Goal: Transaction & Acquisition: Purchase product/service

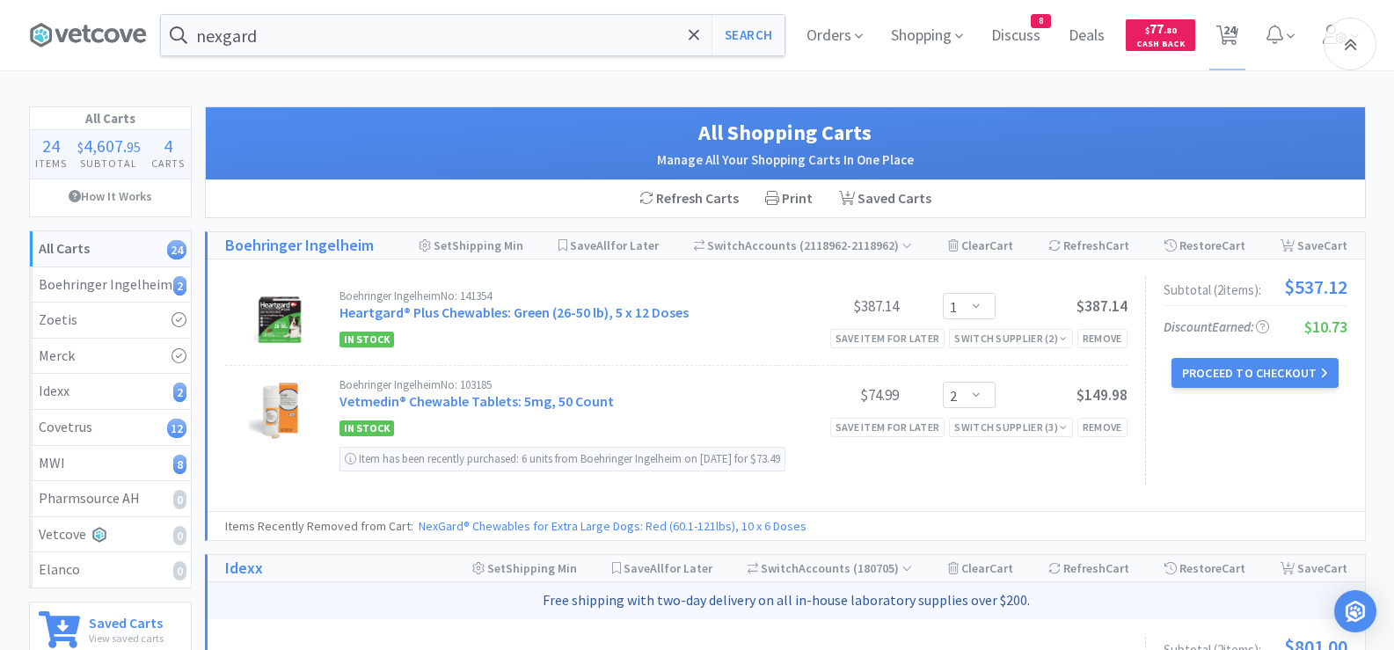
select select "1"
select select "2"
select select "1"
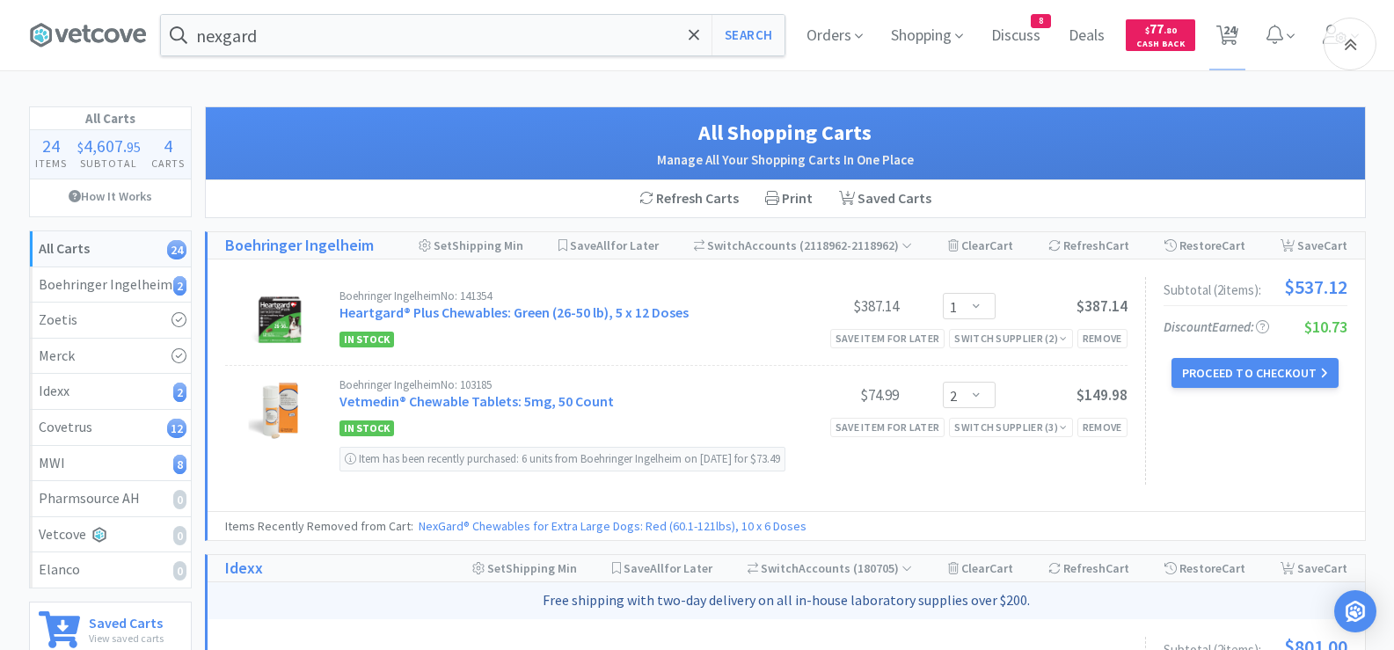
select select "1"
select select "10"
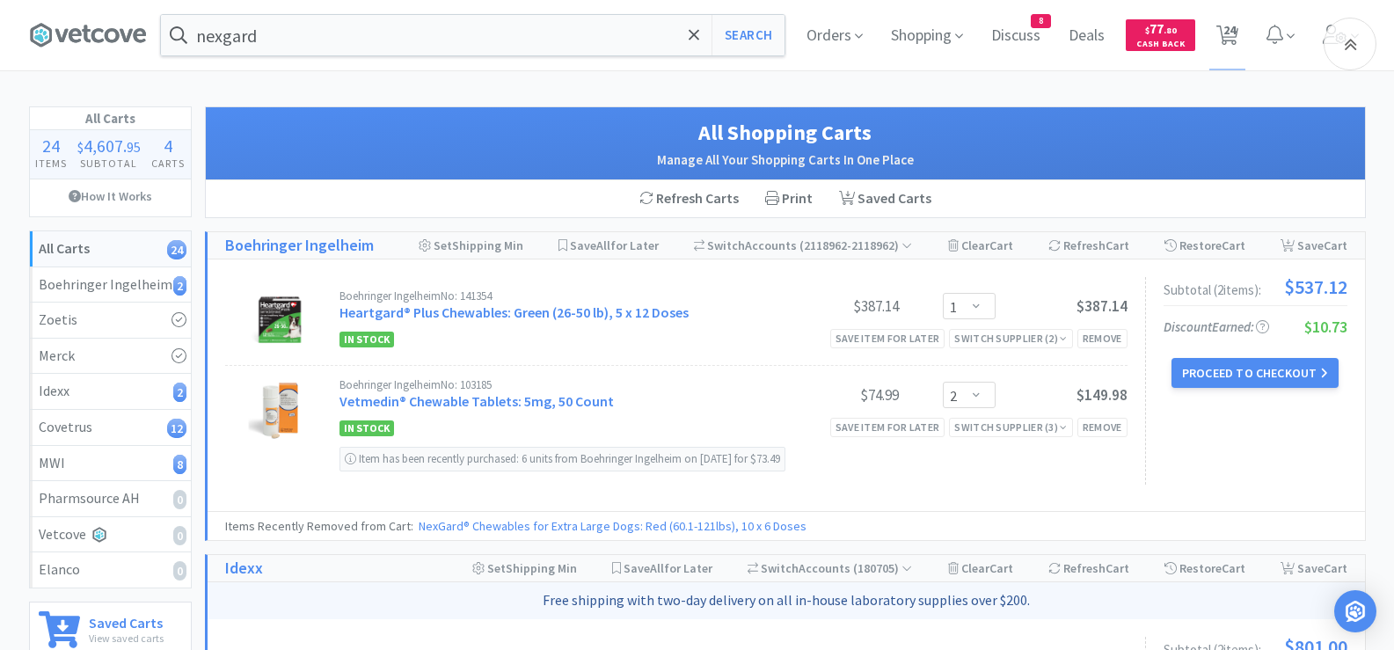
select select "1"
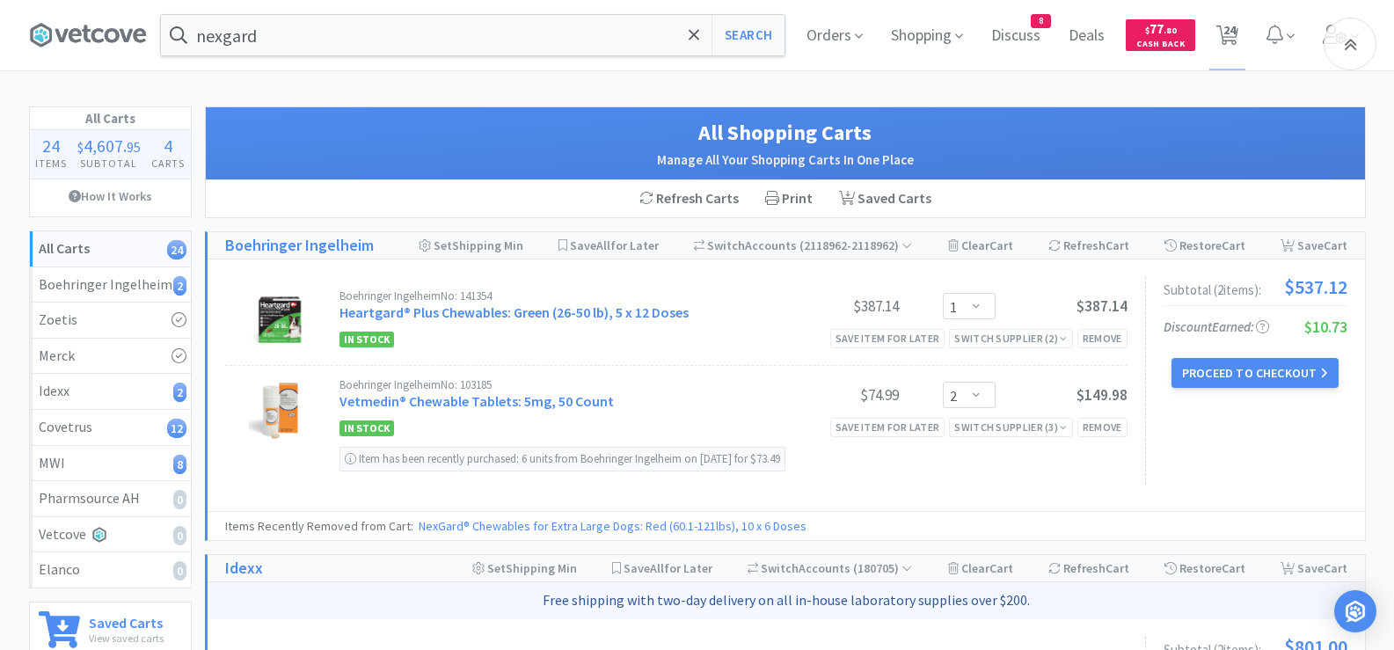
select select "2"
select select "3"
select select "2"
select select "1"
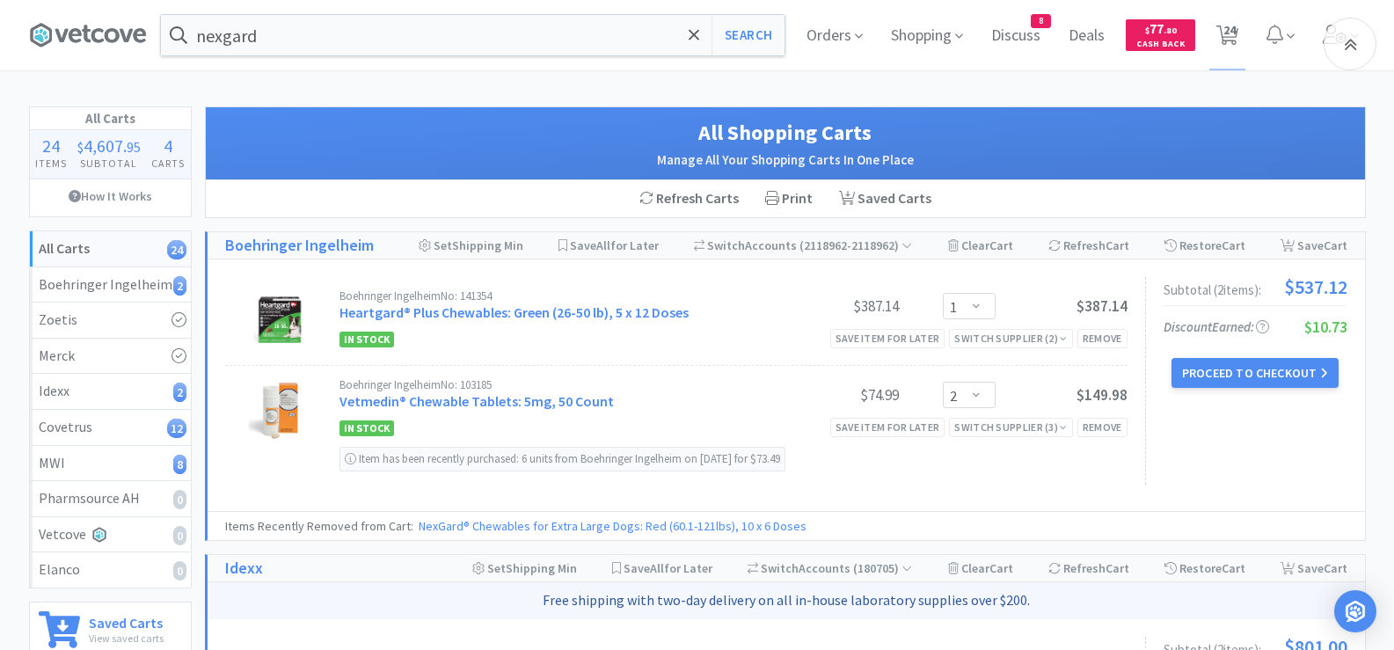
select select "2"
select select "1"
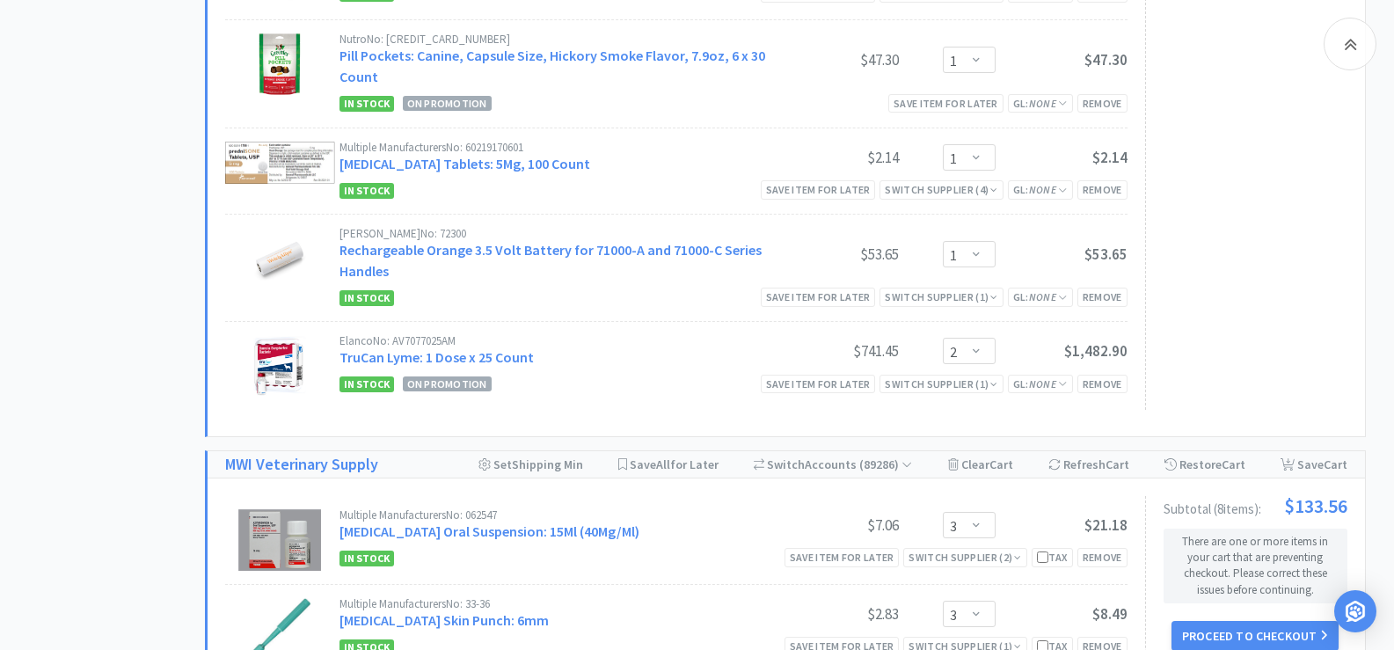
drag, startPoint x: 453, startPoint y: 237, endPoint x: 342, endPoint y: 234, distance: 110.9
click at [342, 234] on div "[PERSON_NAME] No: 72300" at bounding box center [554, 233] width 428 height 11
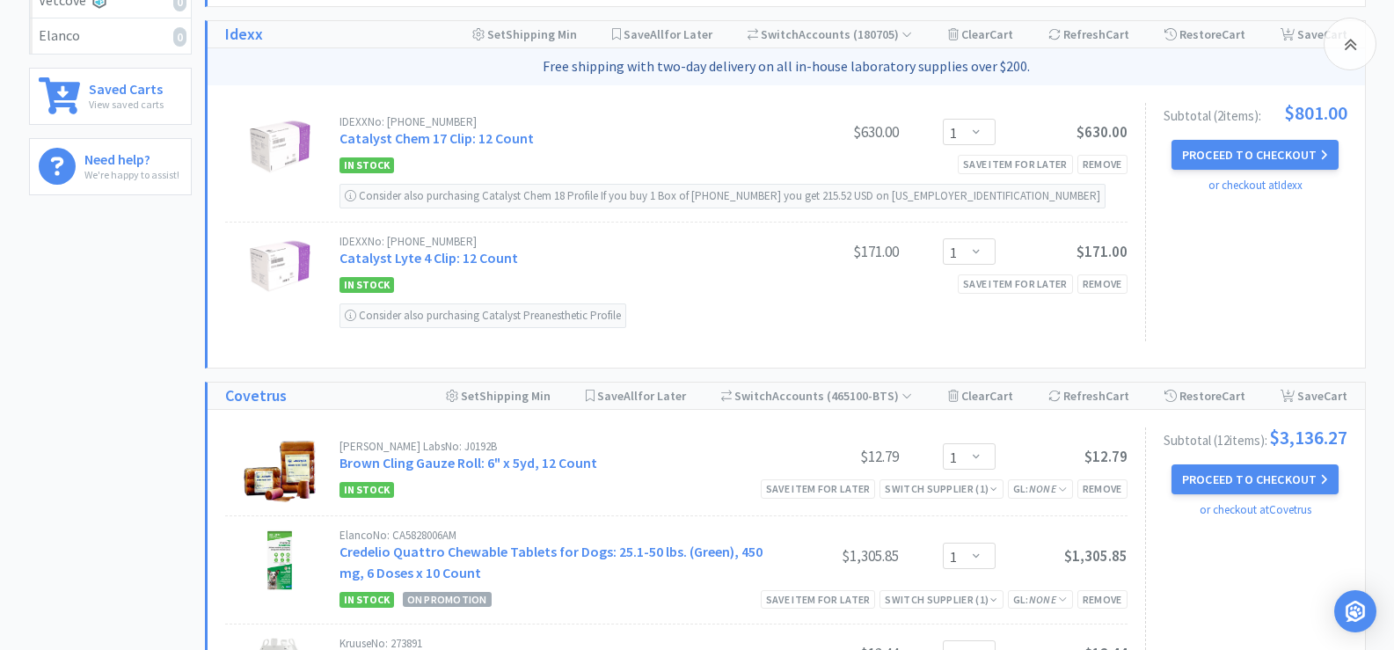
scroll to position [528, 0]
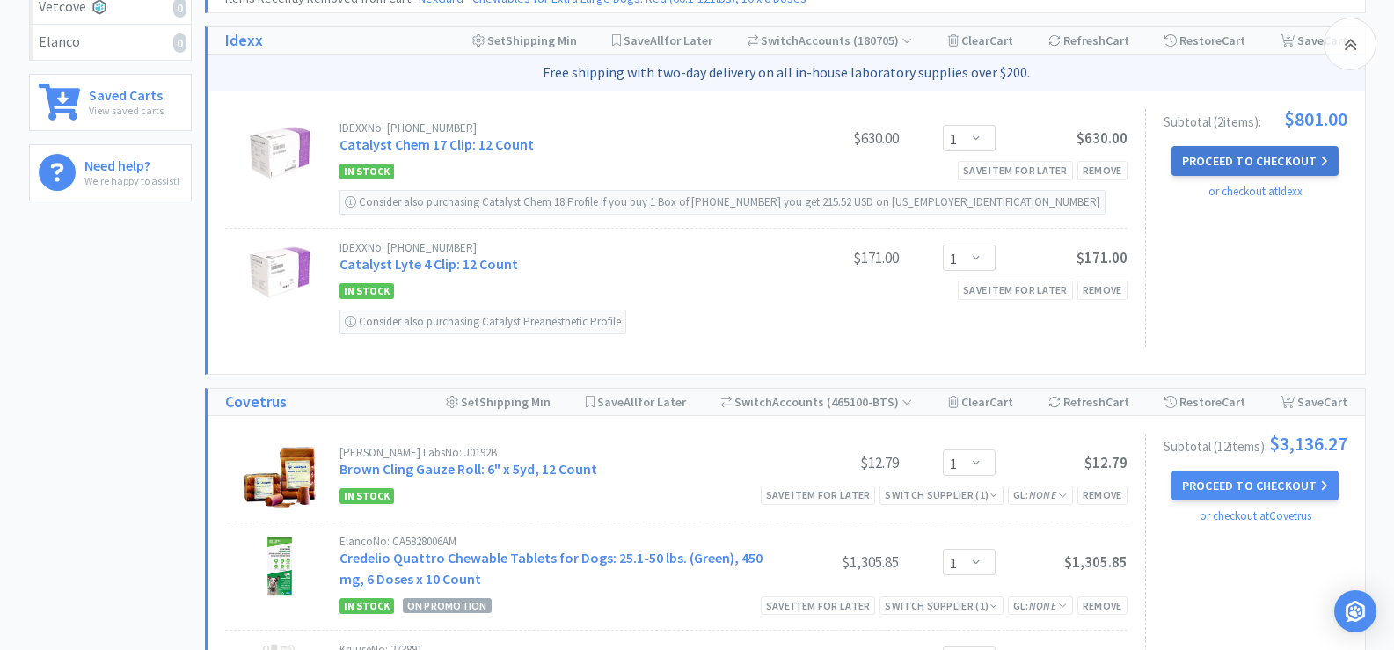
click at [1267, 166] on button "Proceed to Checkout" at bounding box center [1255, 161] width 167 height 30
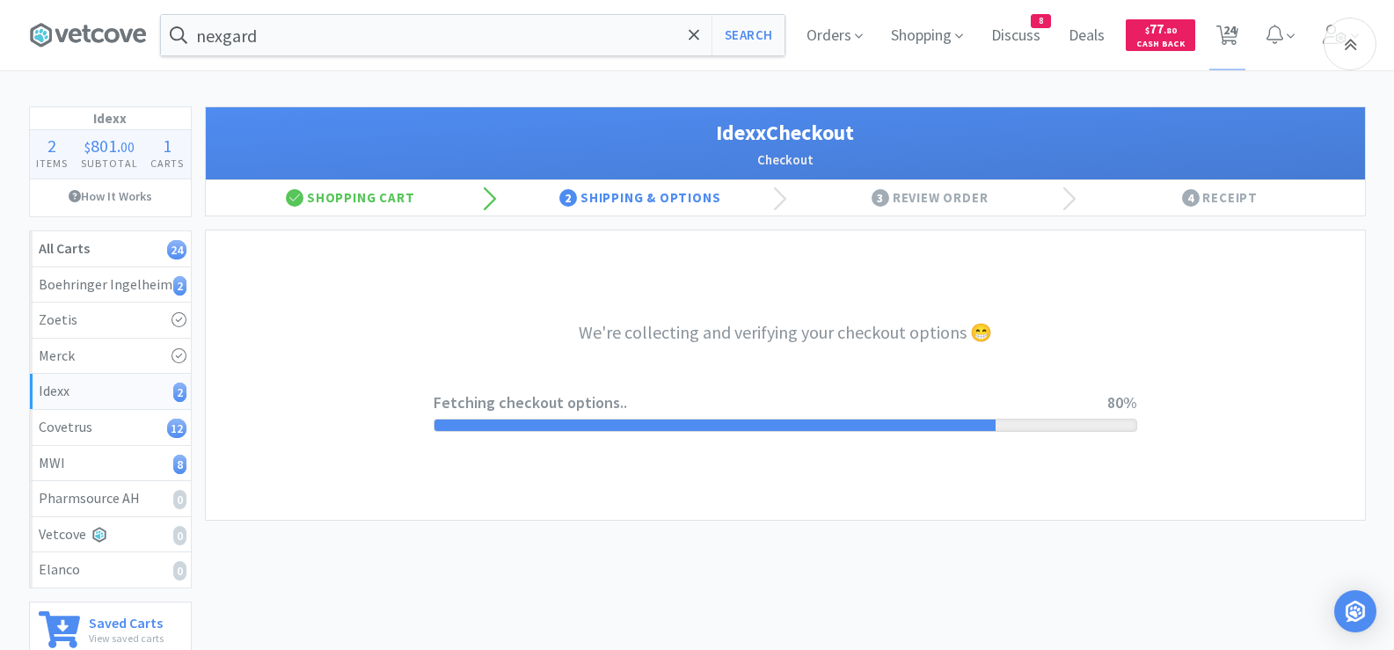
select select "904"
select select "003"
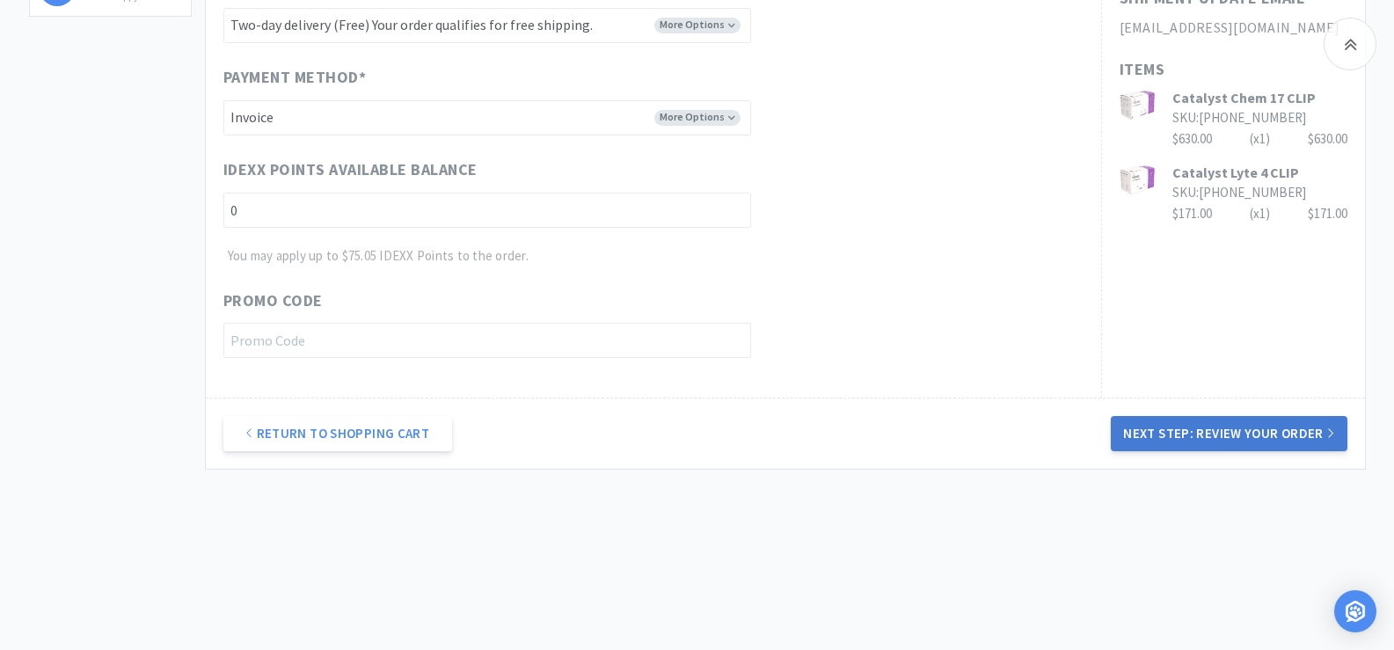
click at [1253, 433] on button "Next Step: Review Your Order" at bounding box center [1229, 433] width 236 height 35
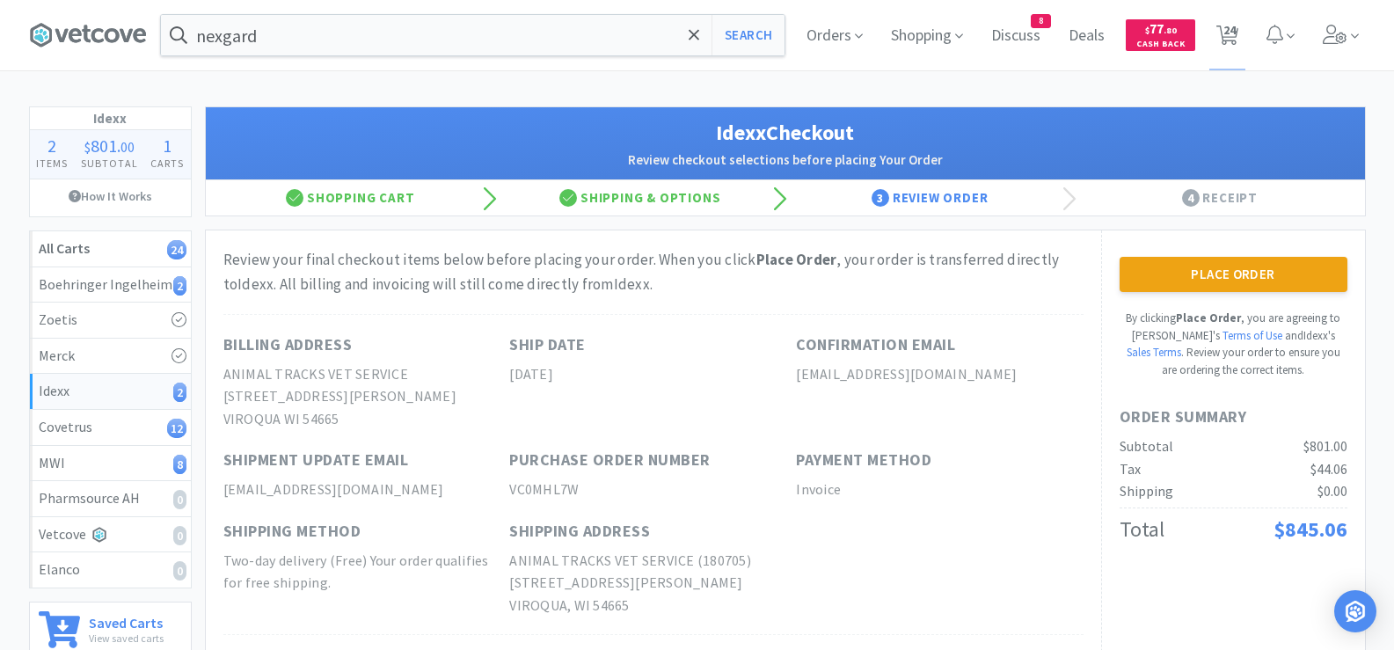
click at [1280, 273] on button "Place Order" at bounding box center [1234, 274] width 228 height 35
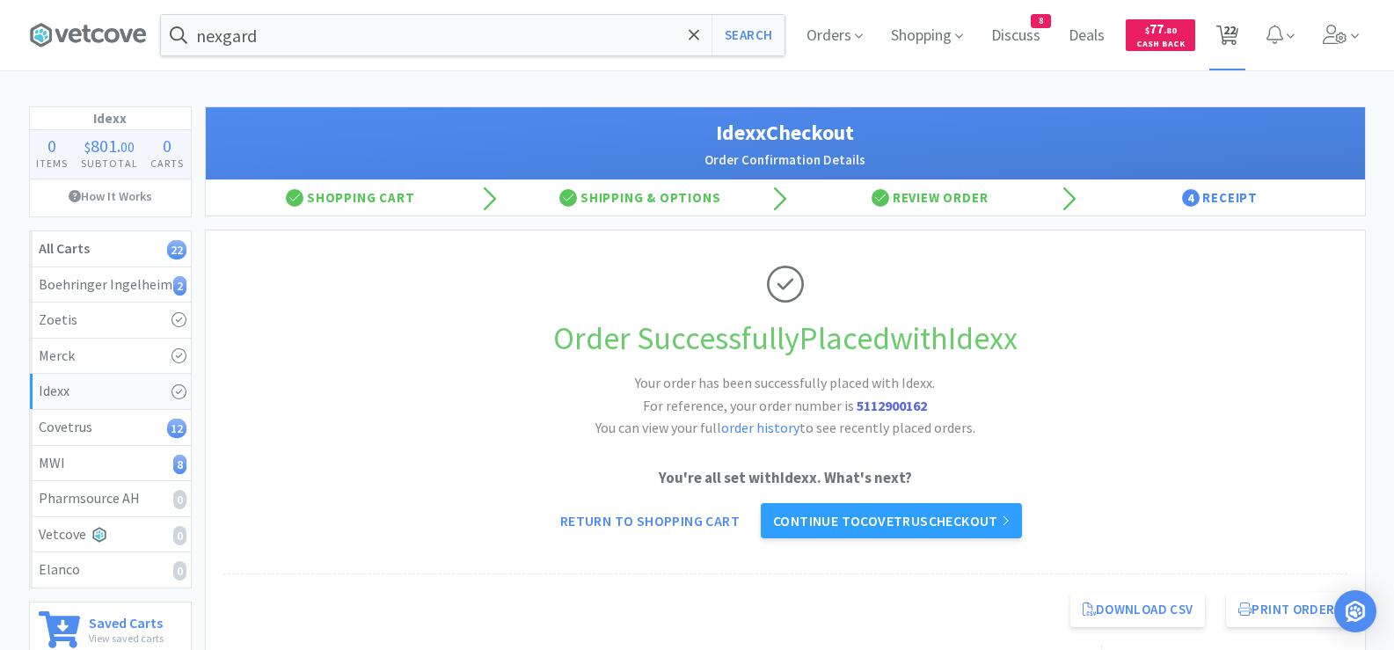
click at [1239, 40] on span "22" at bounding box center [1228, 35] width 36 height 70
select select "1"
select select "2"
select select "1"
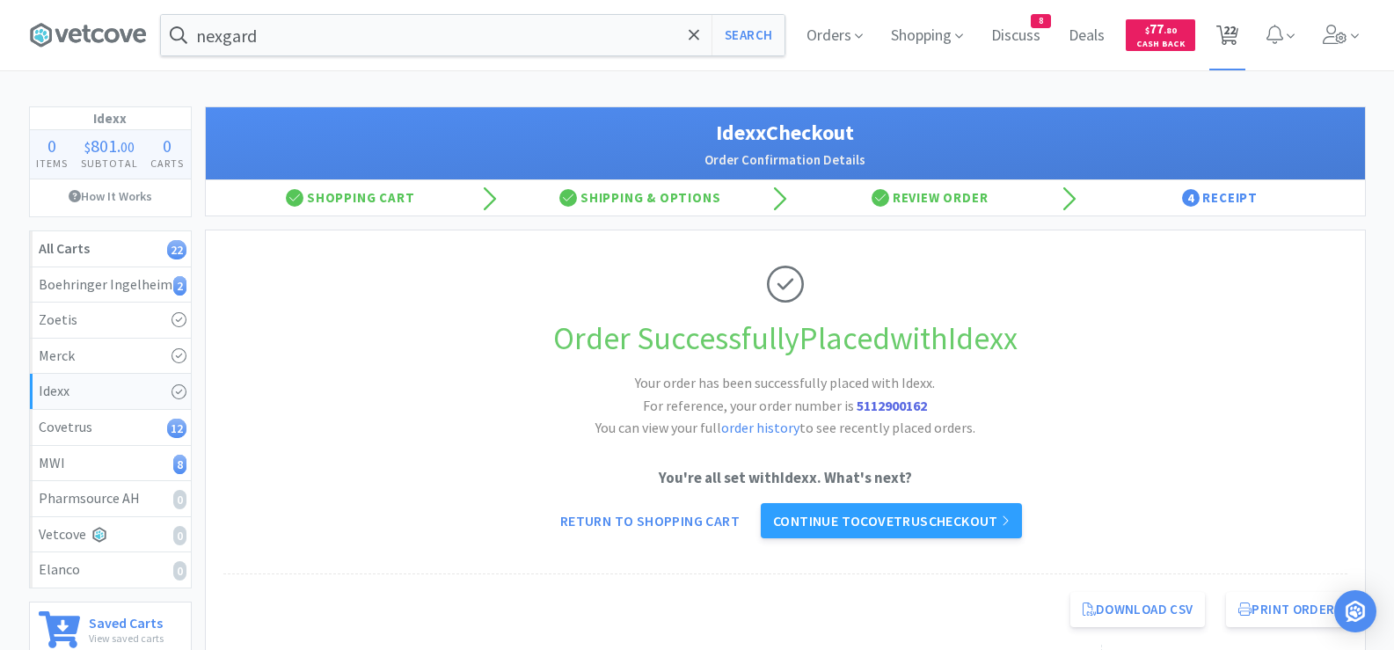
select select "1"
select select "10"
select select "1"
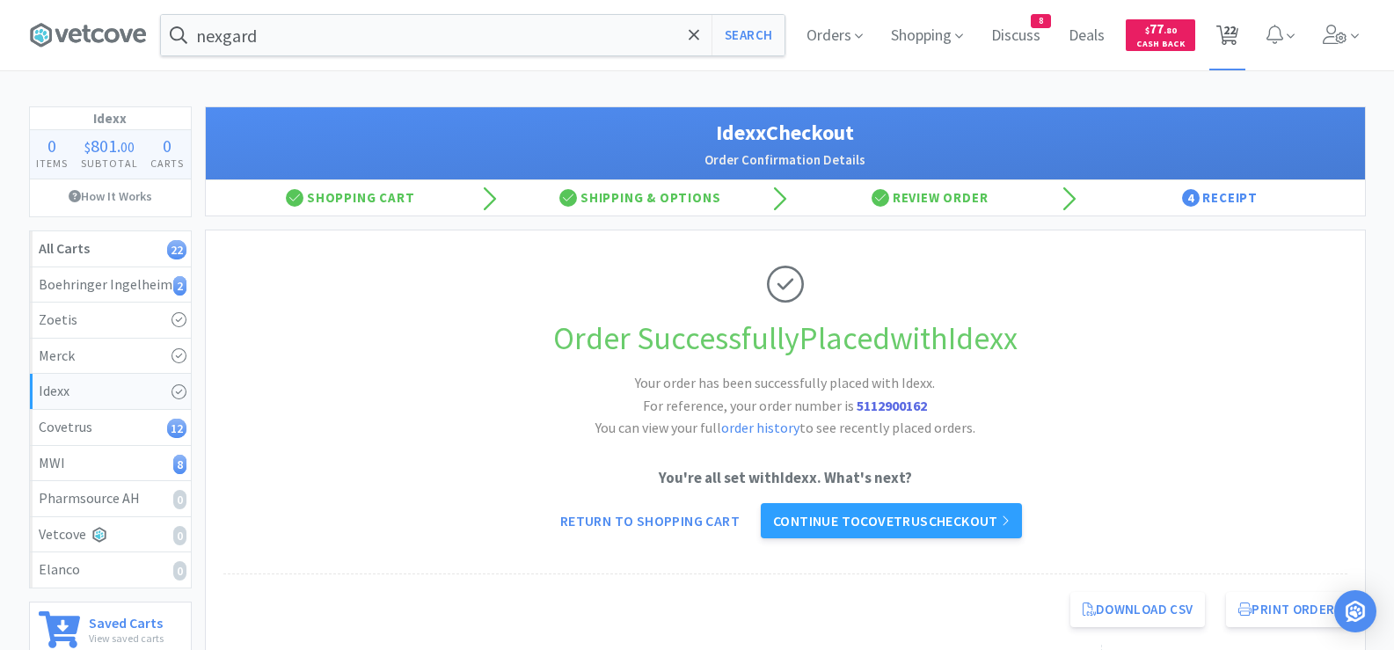
select select "1"
select select "2"
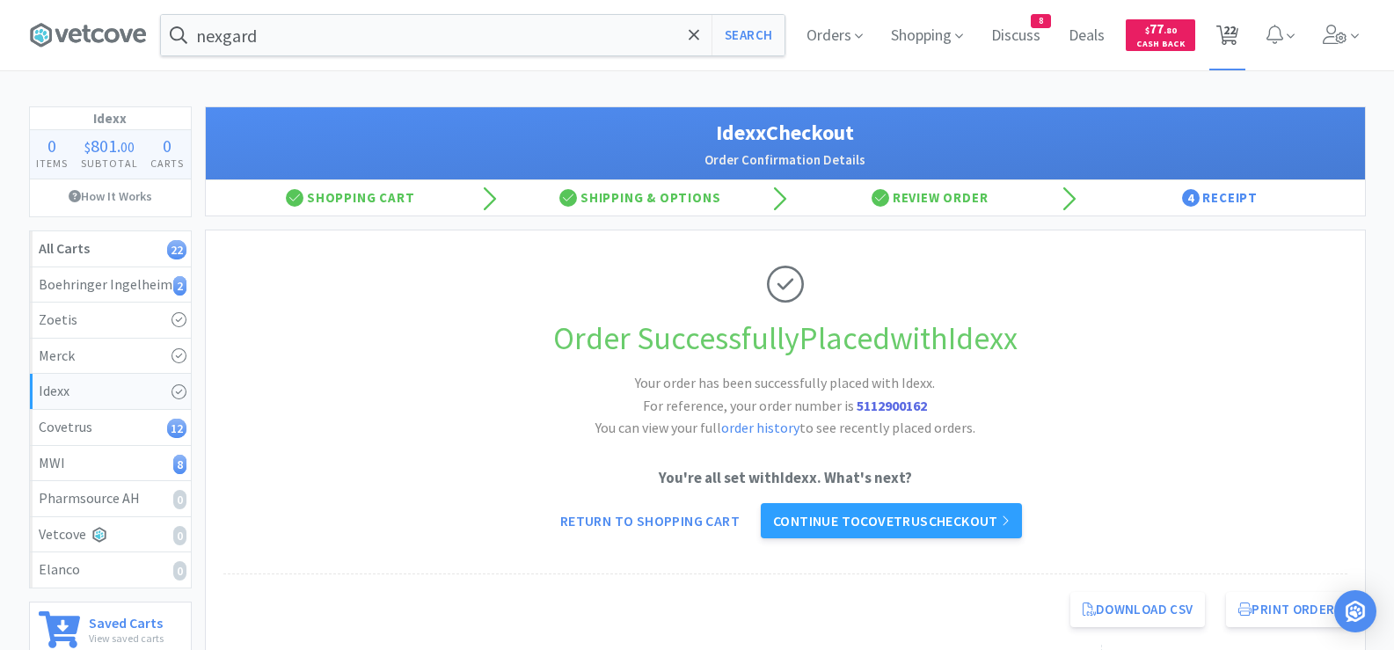
select select "3"
select select "2"
select select "1"
select select "2"
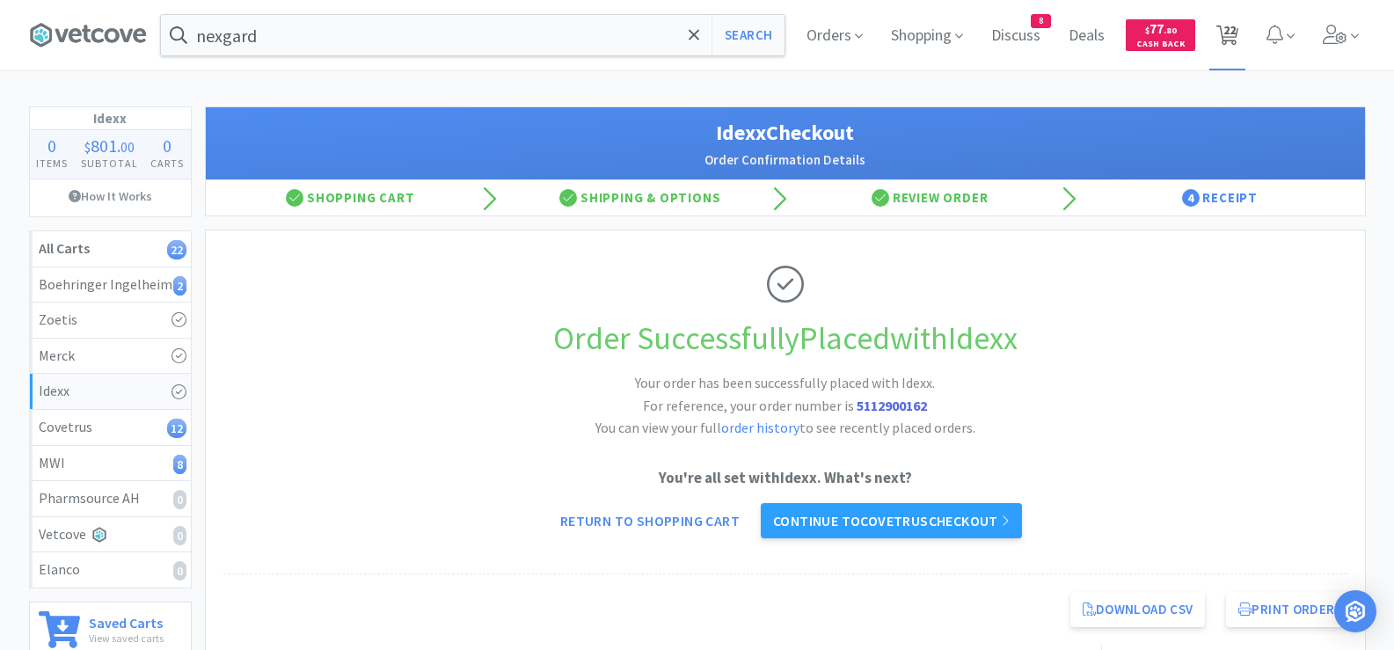
select select "1"
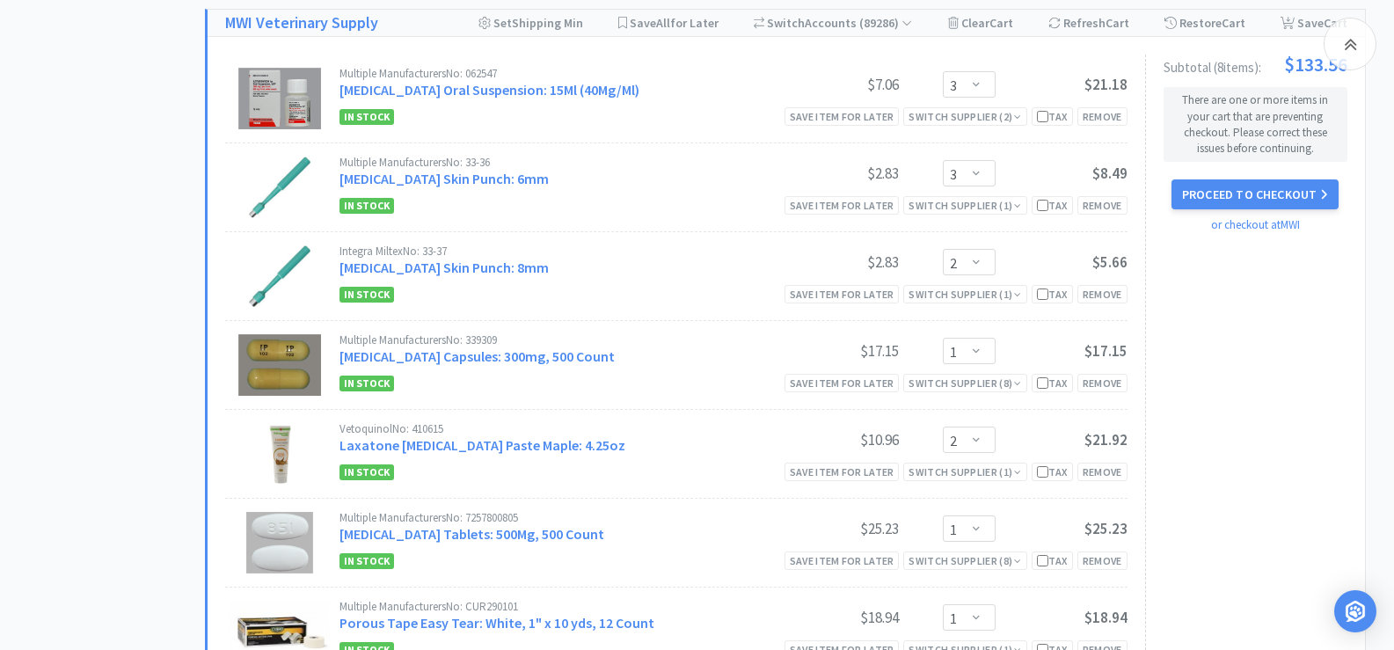
scroll to position [1664, 0]
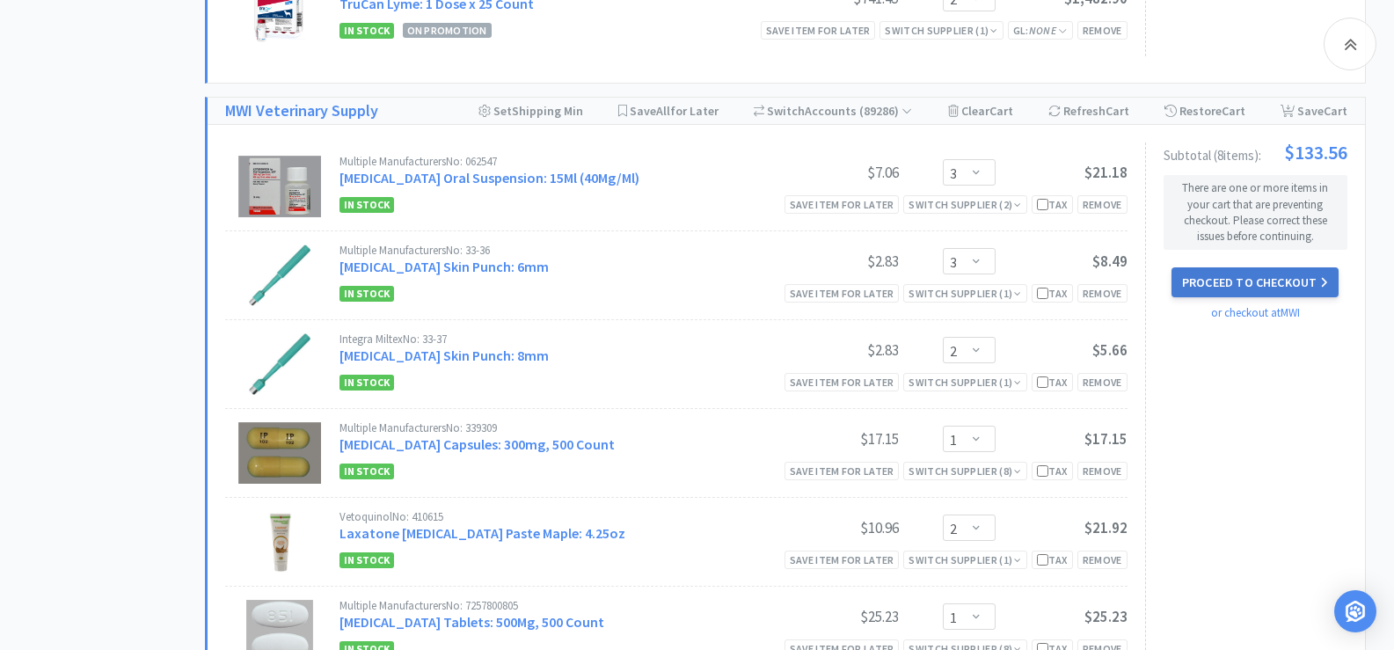
click at [1276, 286] on button "Proceed to Checkout" at bounding box center [1255, 282] width 167 height 30
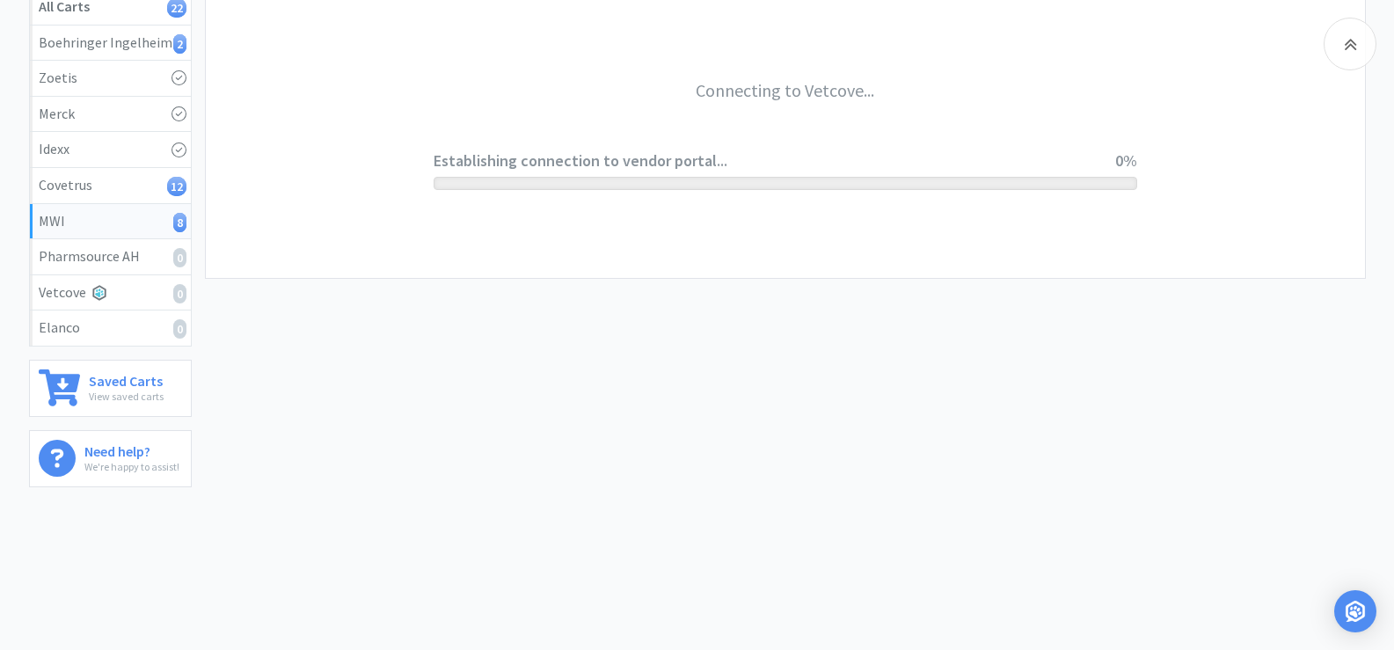
scroll to position [242, 0]
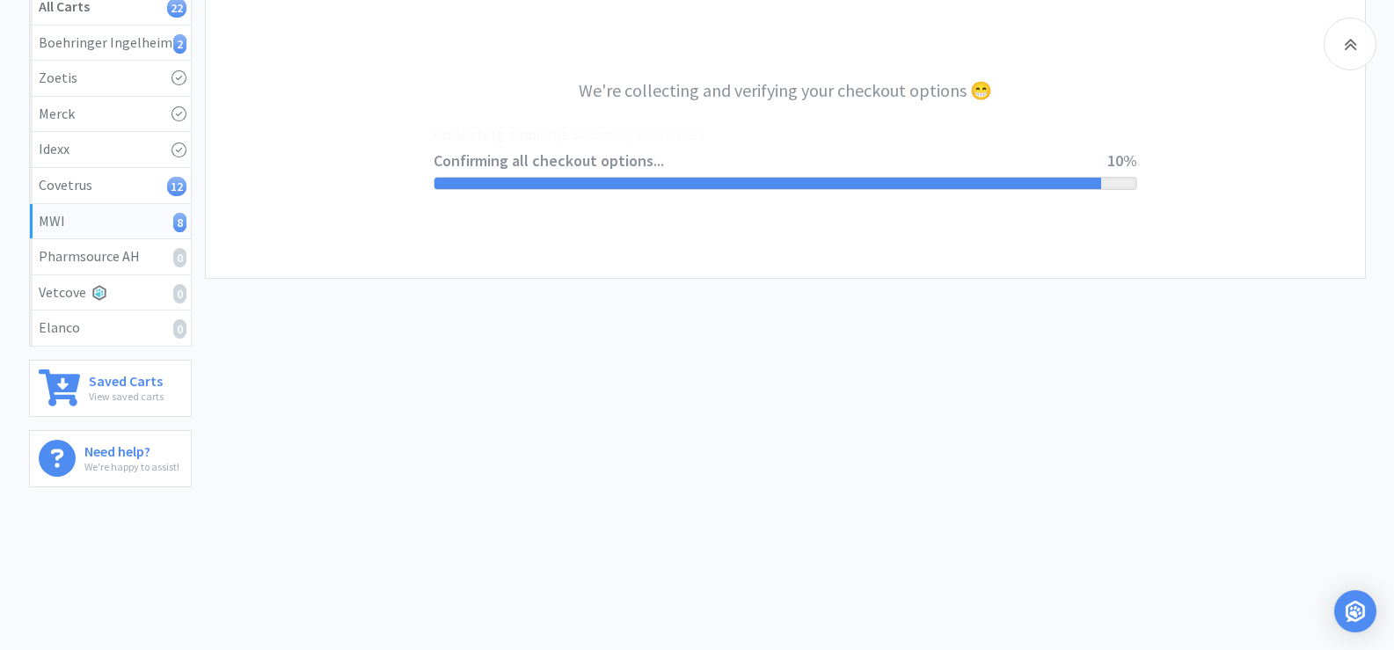
select select "STD_"
select select "SRC"
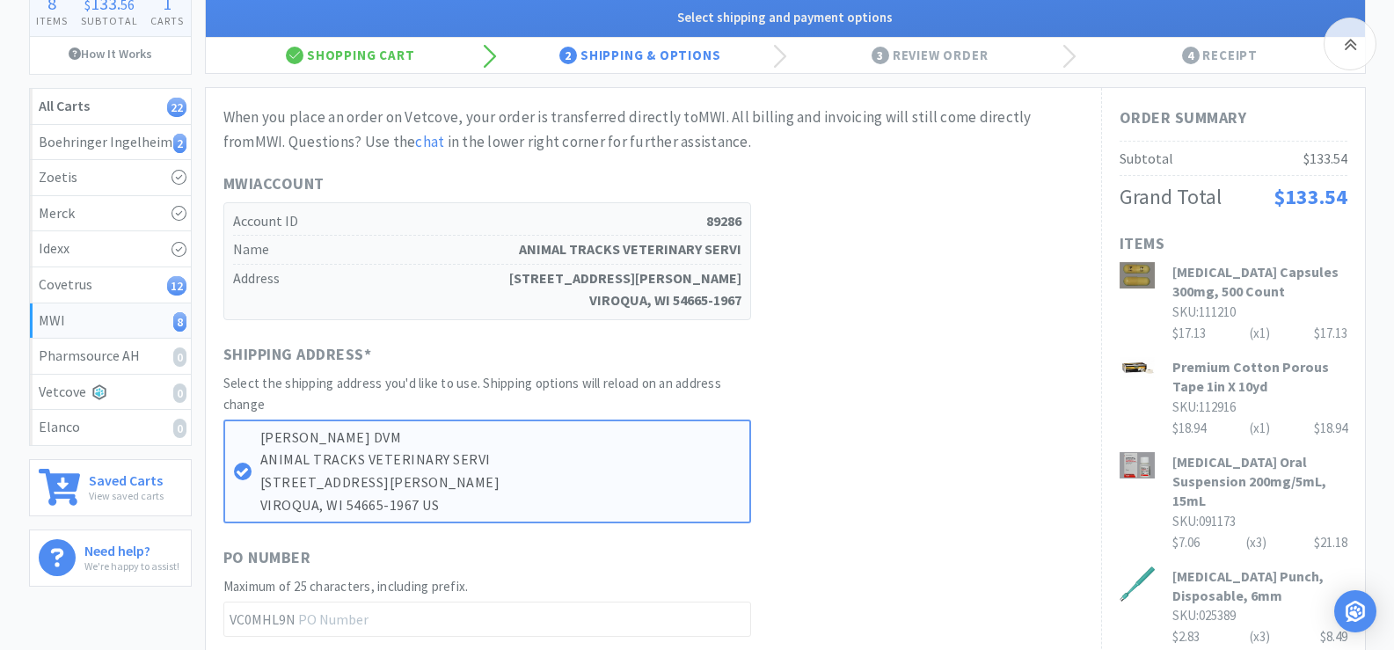
scroll to position [0, 0]
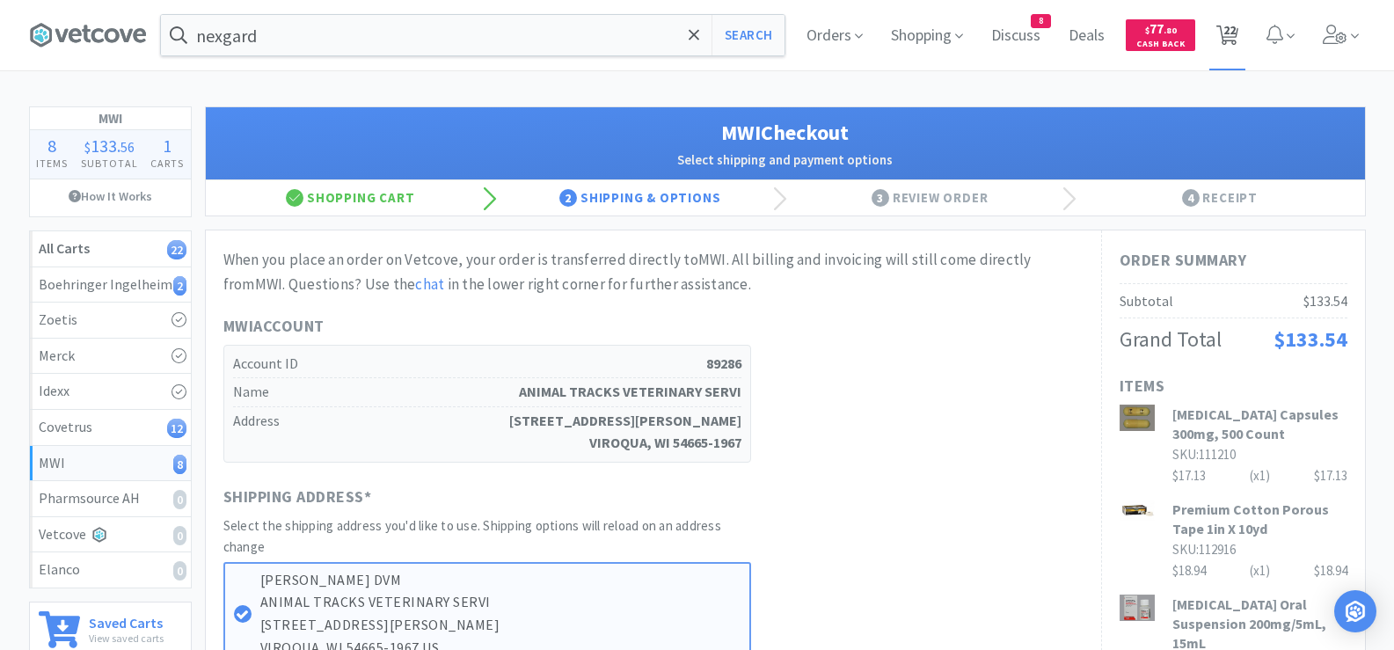
click at [1228, 41] on span "22" at bounding box center [1230, 30] width 12 height 70
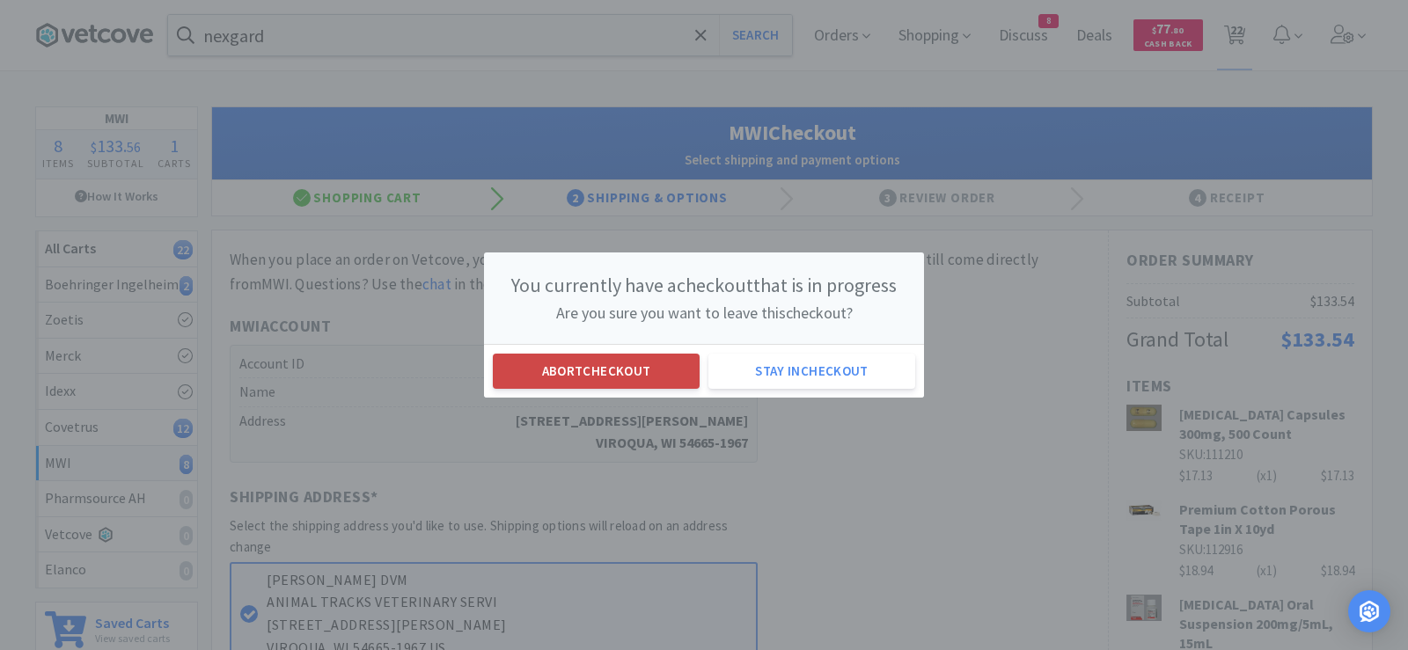
click at [542, 382] on button "Abort checkout" at bounding box center [596, 371] width 207 height 35
select select "1"
select select "2"
select select "1"
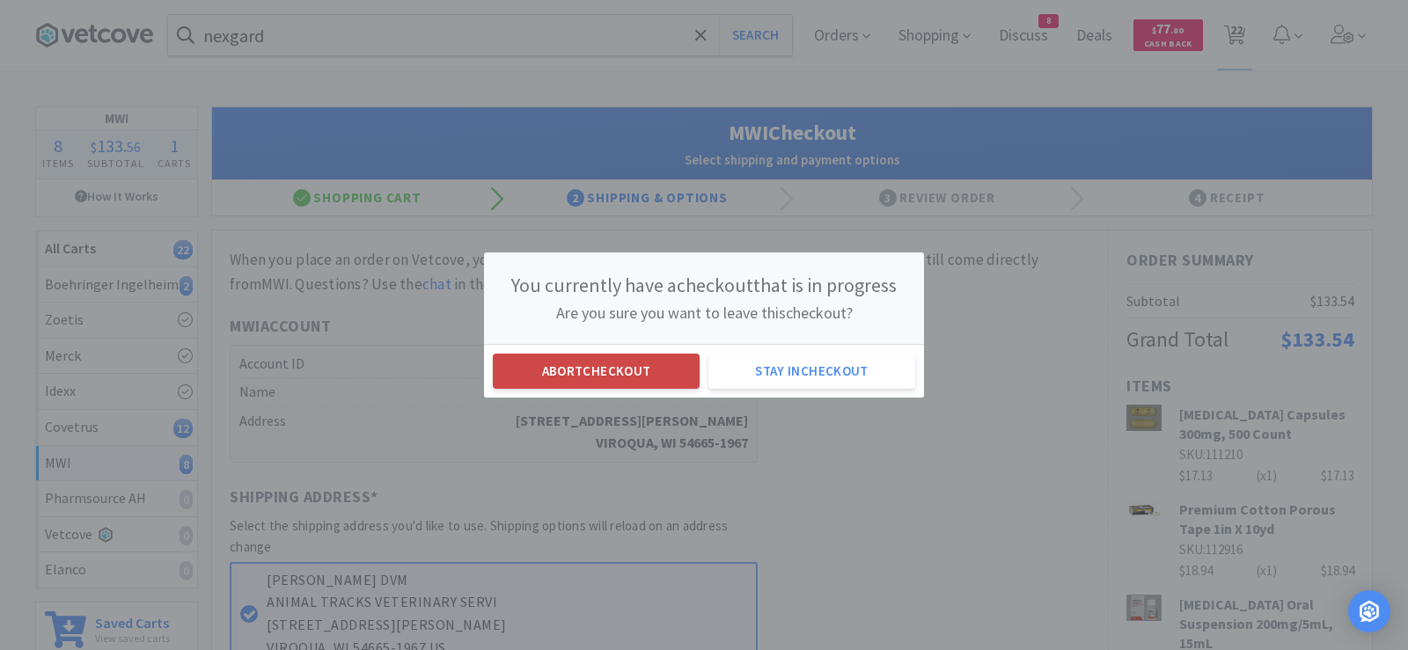
select select "1"
select select "10"
select select "1"
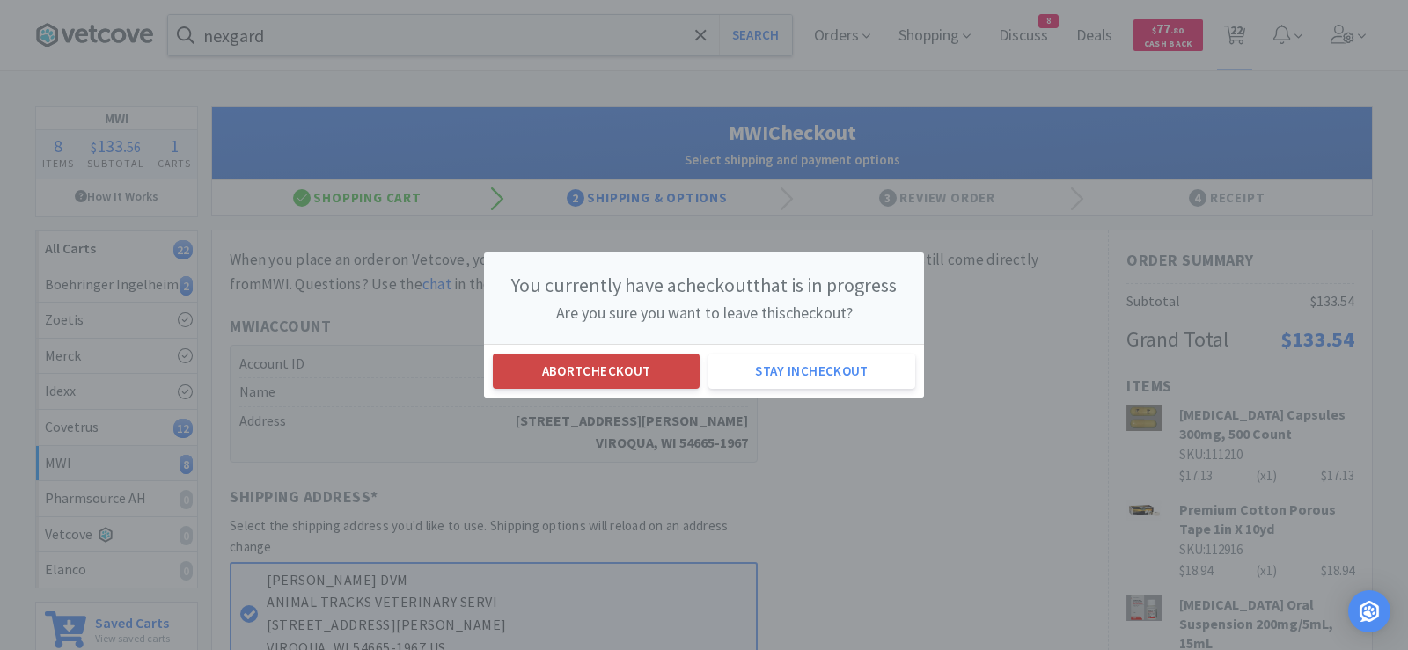
select select "1"
select select "2"
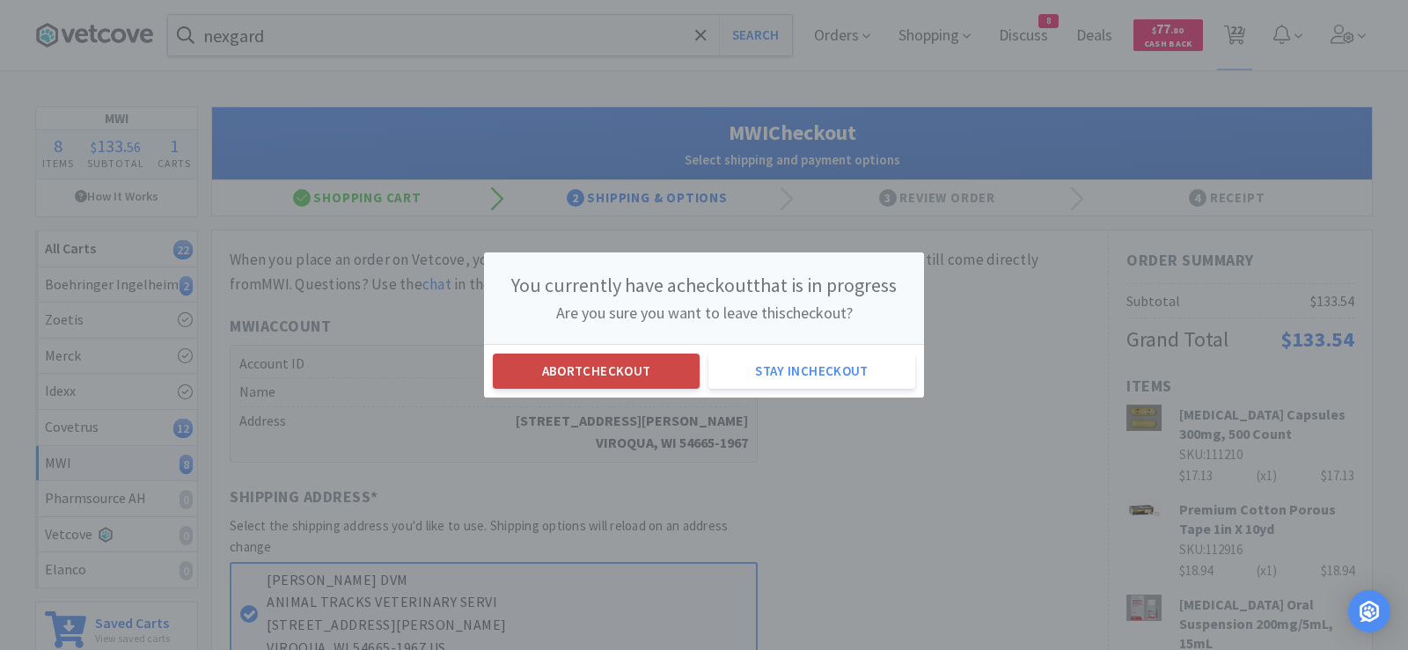
select select "3"
select select "2"
select select "1"
select select "2"
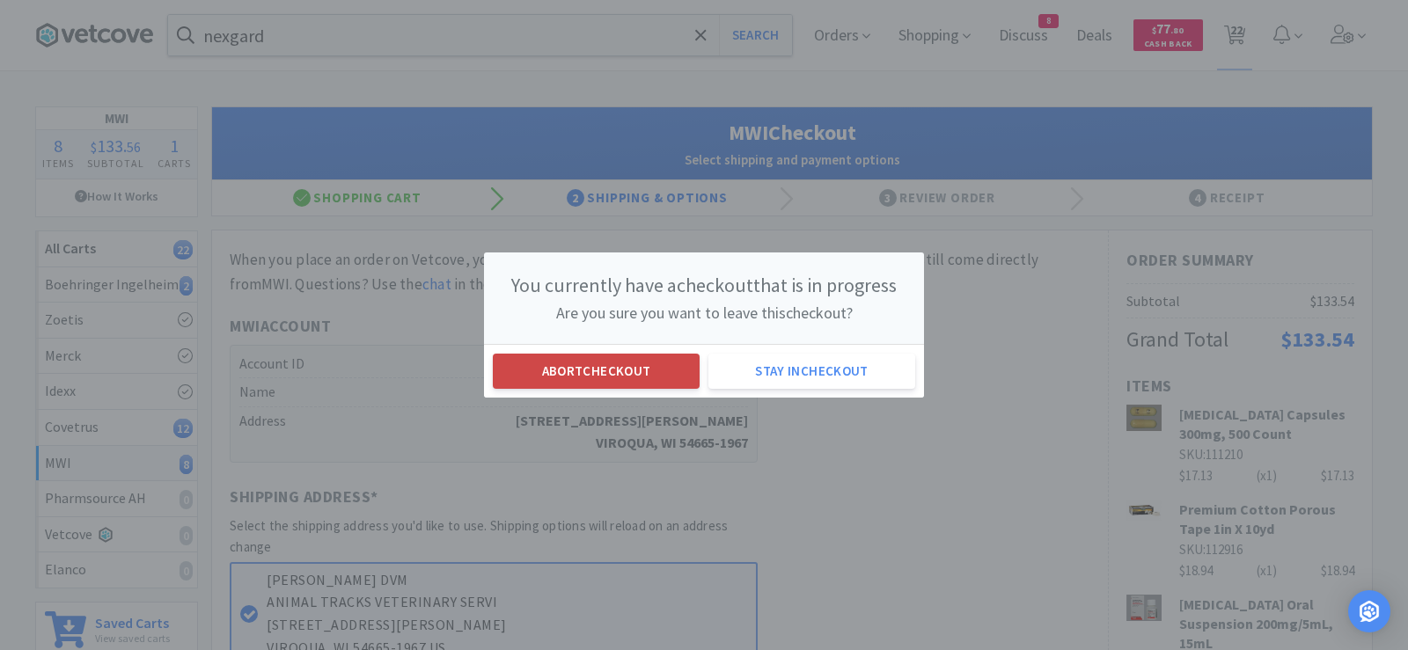
select select "1"
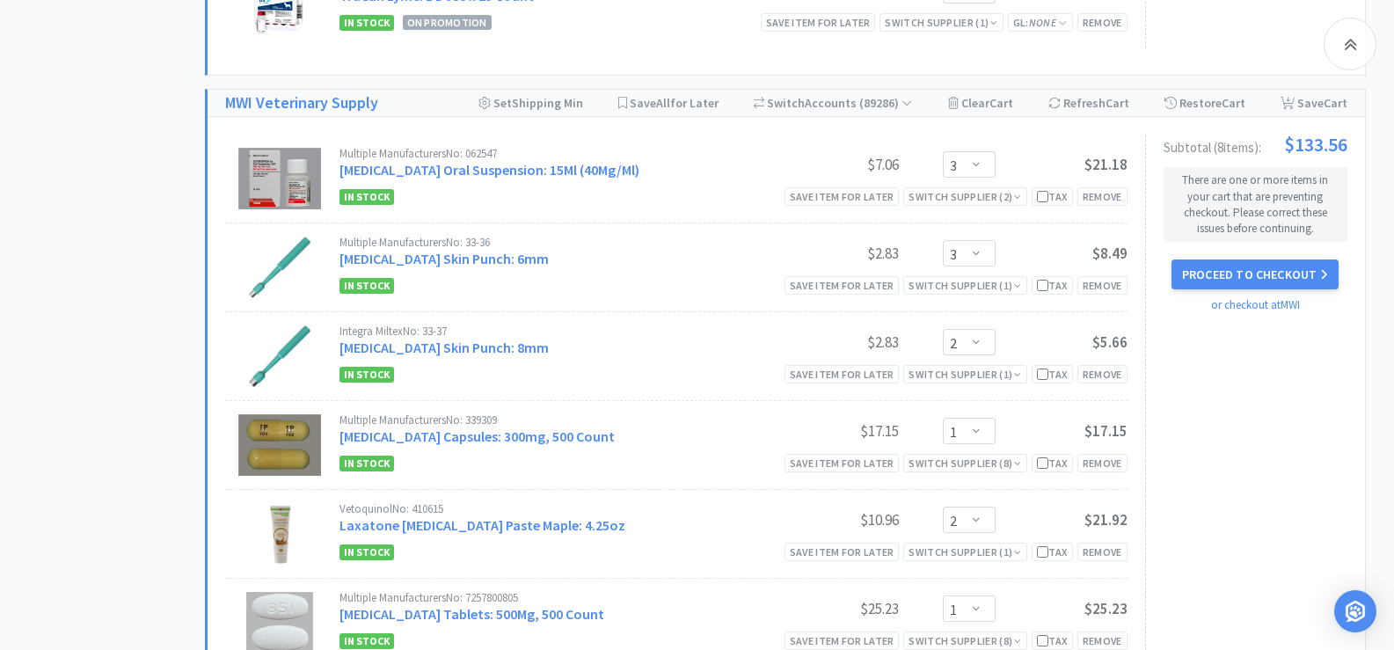
scroll to position [2023, 0]
